Goal: Find specific page/section: Find specific page/section

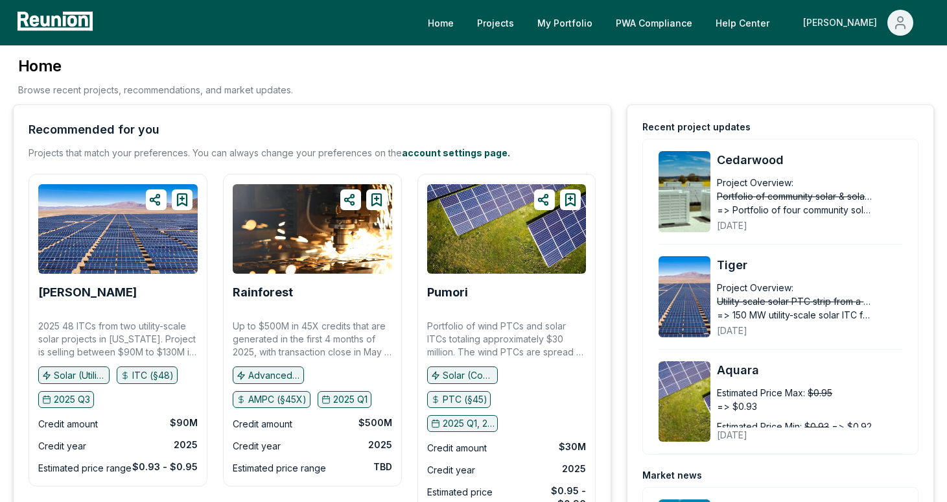
click at [895, 26] on icon "Main" at bounding box center [901, 23] width 16 height 16
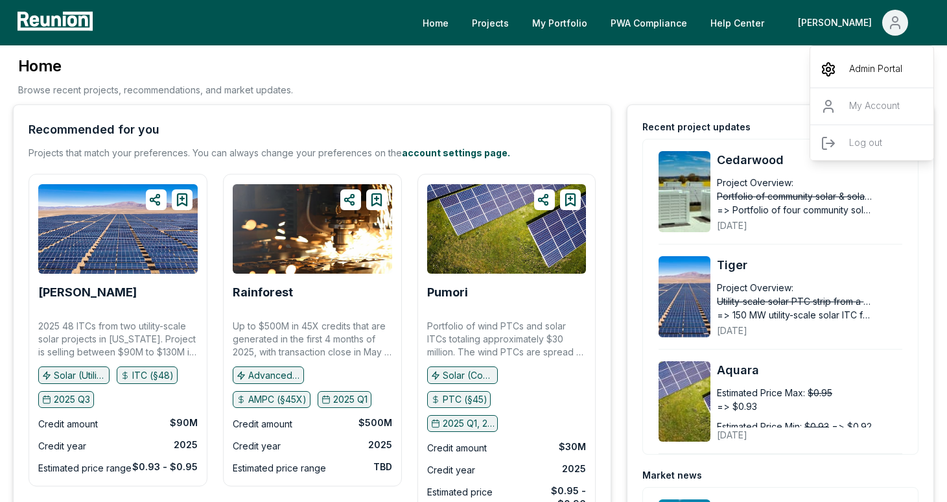
click at [873, 67] on p "Admin Portal" at bounding box center [876, 70] width 53 height 16
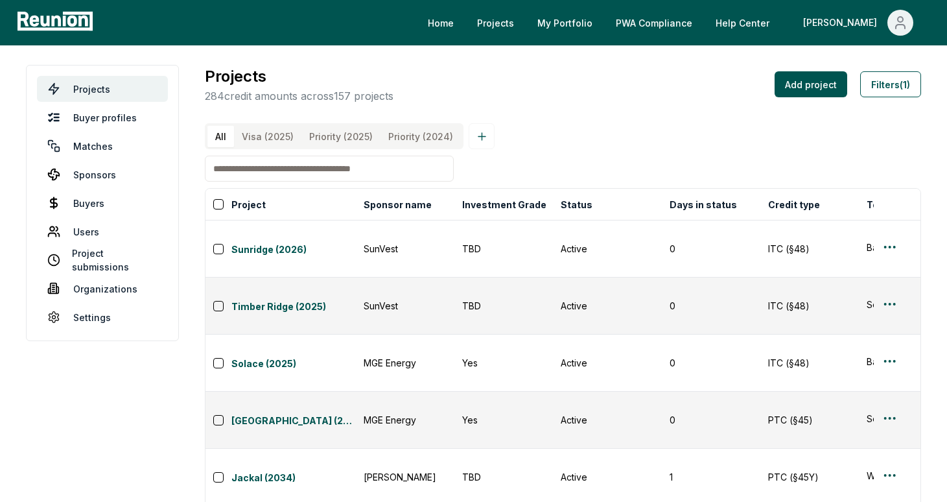
click at [275, 166] on input at bounding box center [329, 169] width 249 height 26
click at [99, 173] on link "Sponsors" at bounding box center [102, 174] width 131 height 26
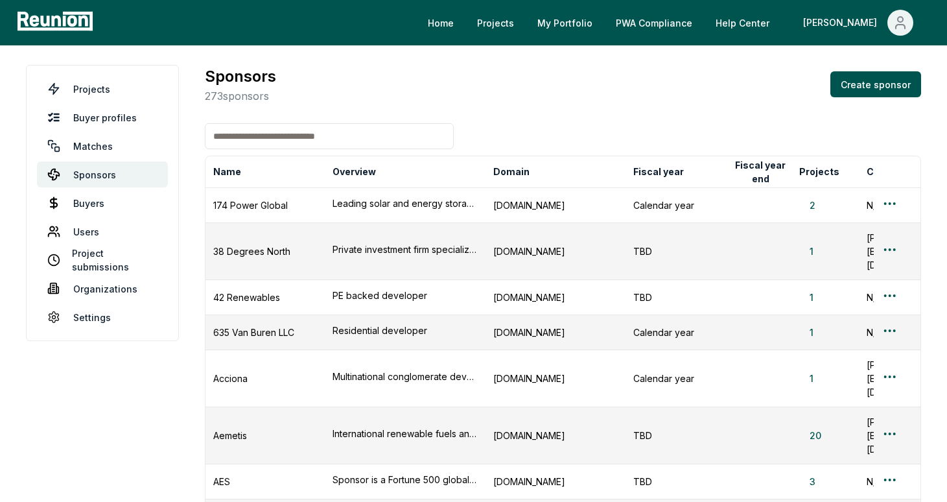
click at [291, 140] on input at bounding box center [329, 136] width 249 height 26
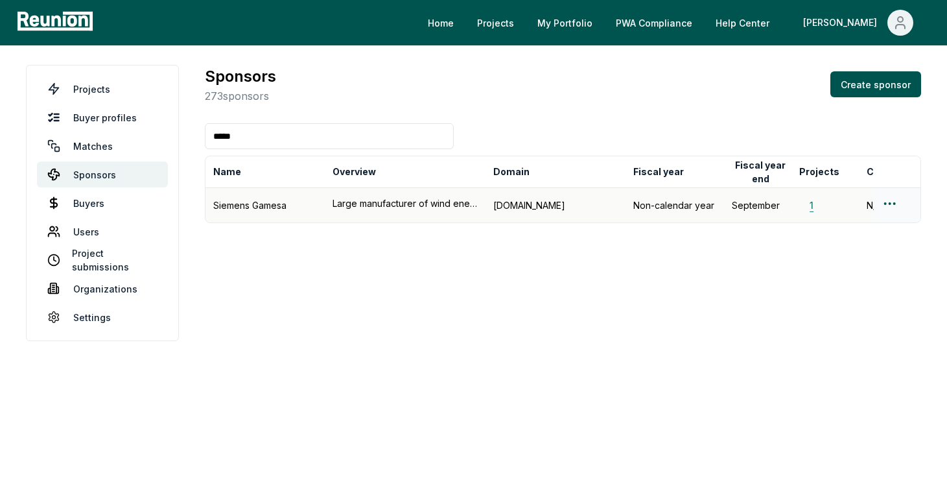
type input "*****"
click at [818, 209] on button "1" at bounding box center [812, 205] width 25 height 14
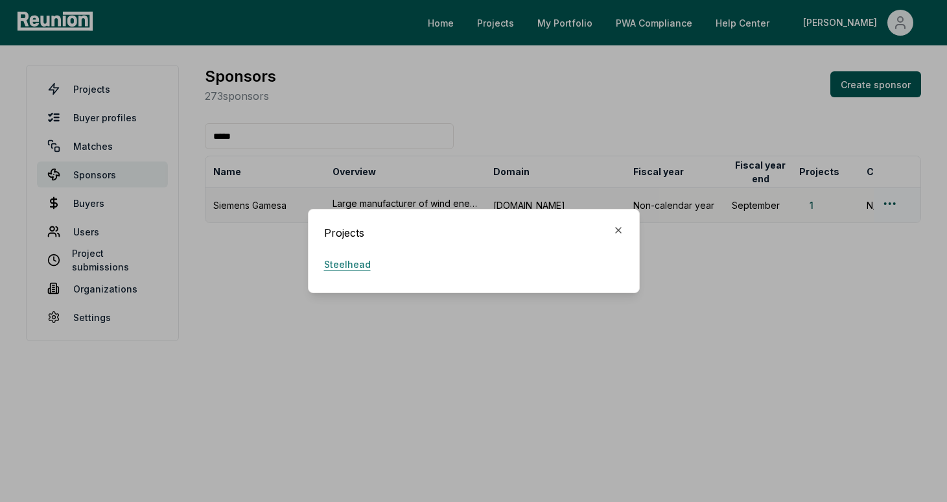
click at [358, 261] on link "Steelhead" at bounding box center [347, 264] width 47 height 26
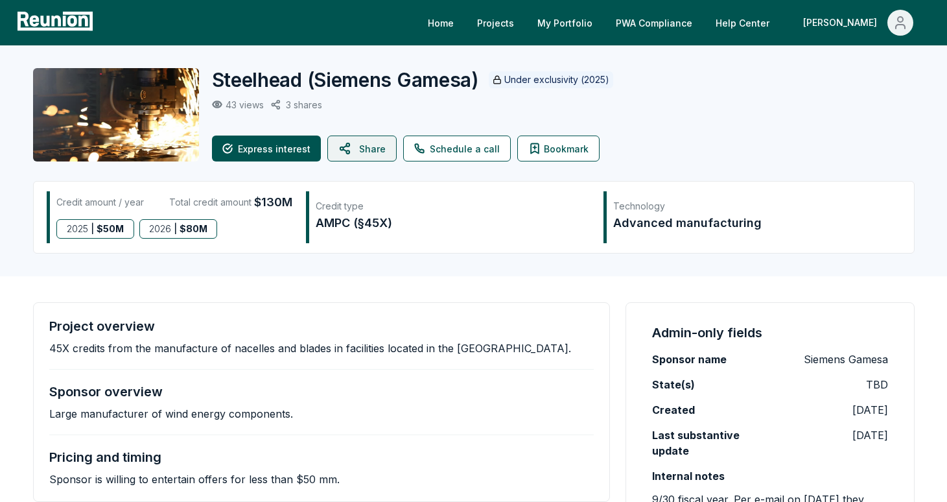
click at [367, 146] on button "Share" at bounding box center [361, 149] width 69 height 26
